Goal: Information Seeking & Learning: Learn about a topic

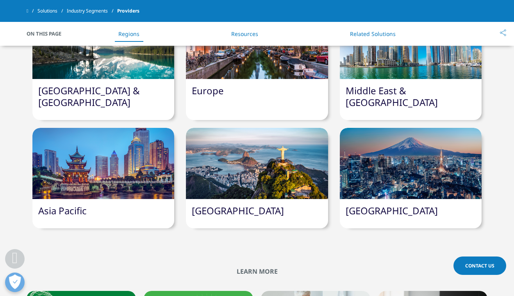
scroll to position [365, 0]
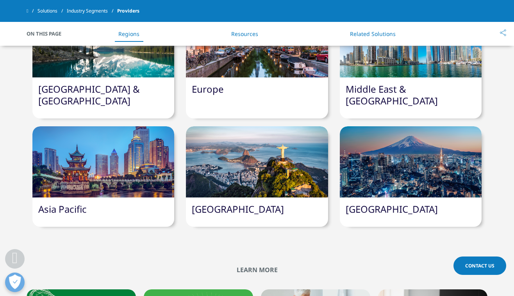
click at [150, 85] on div "[GEOGRAPHIC_DATA] & [GEOGRAPHIC_DATA]" at bounding box center [103, 97] width 142 height 41
